Goal: Transaction & Acquisition: Book appointment/travel/reservation

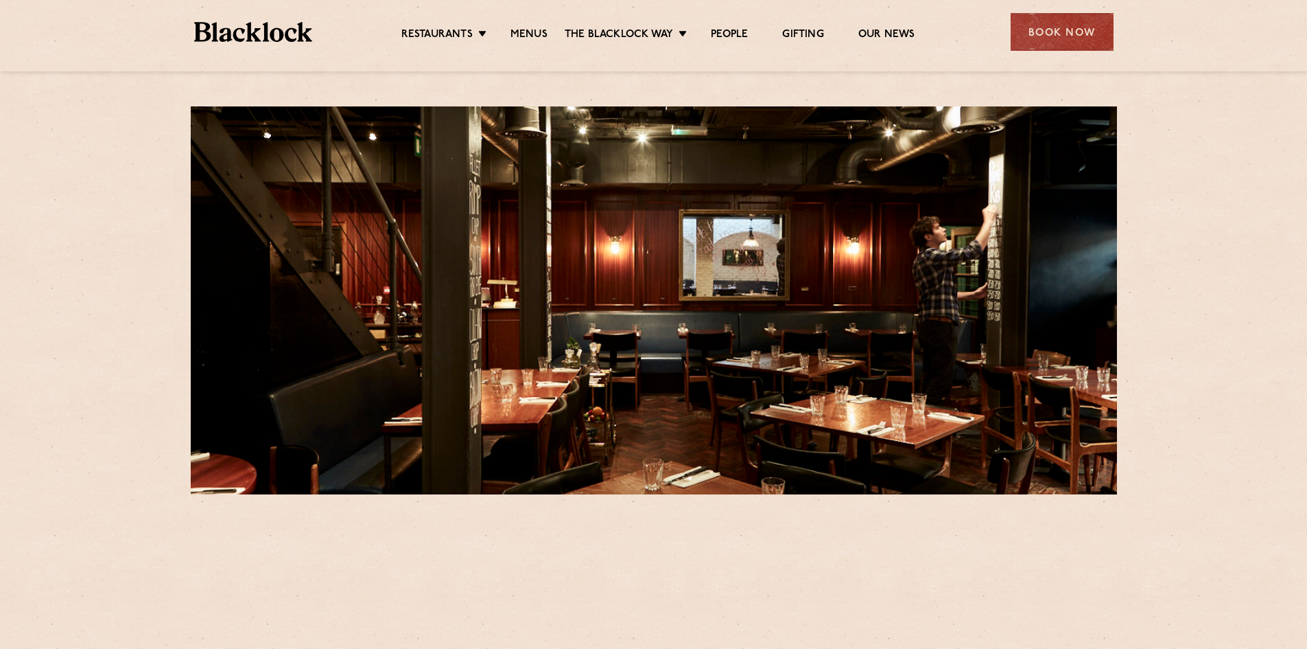
click at [1071, 27] on div "Book Now" at bounding box center [1062, 32] width 103 height 38
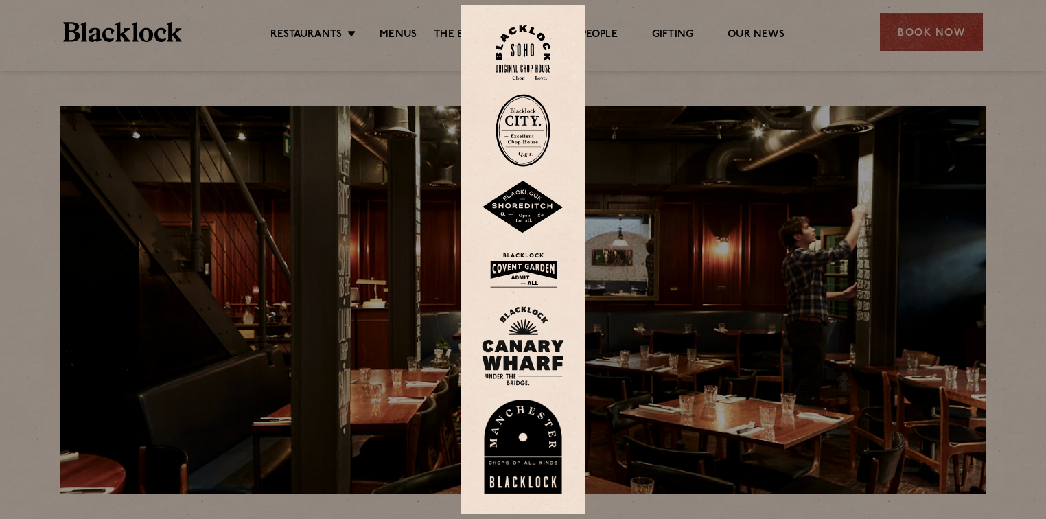
click at [522, 64] on img at bounding box center [523, 53] width 55 height 56
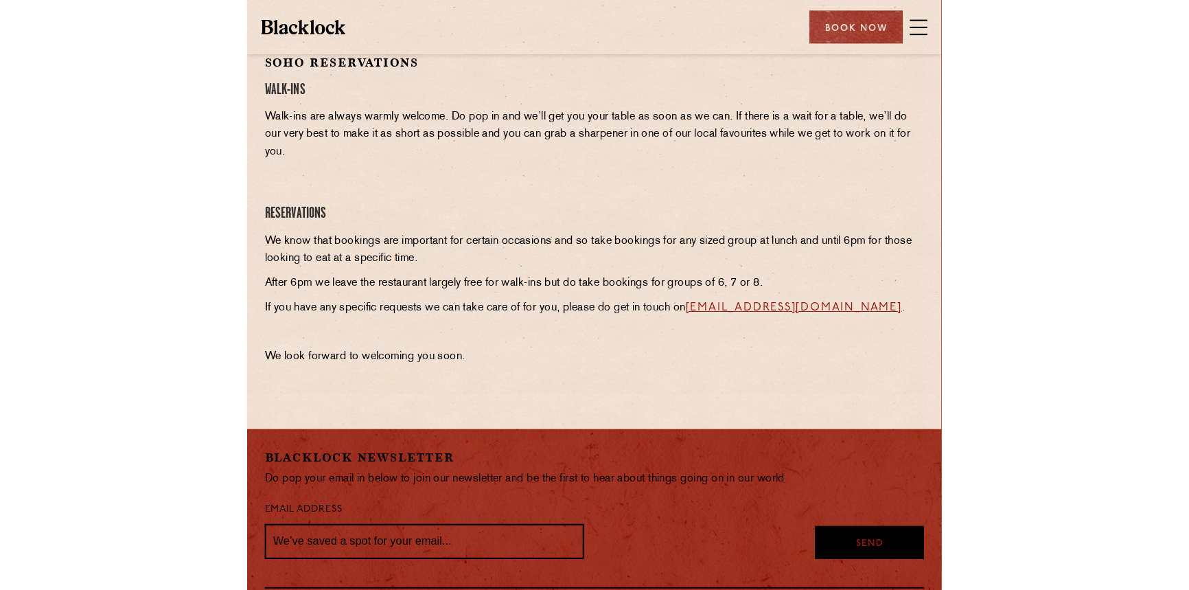
scroll to position [454, 0]
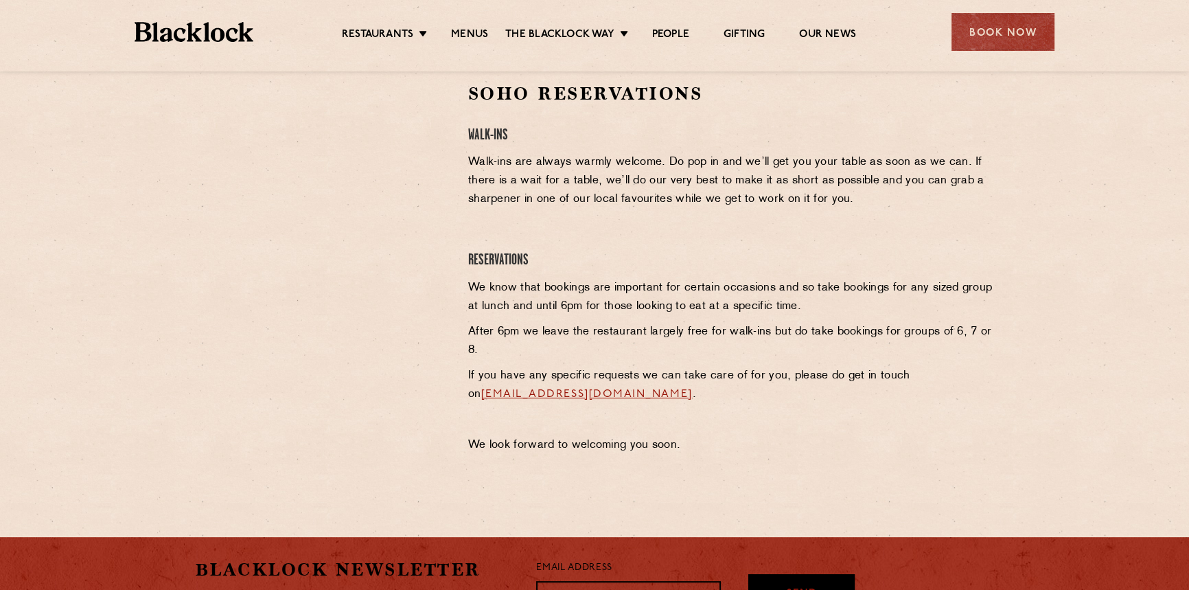
click at [336, 357] on div at bounding box center [321, 272] width 273 height 380
drag, startPoint x: 328, startPoint y: 345, endPoint x: 322, endPoint y: 286, distance: 58.7
click at [327, 344] on div at bounding box center [321, 272] width 273 height 380
